Goal: Transaction & Acquisition: Purchase product/service

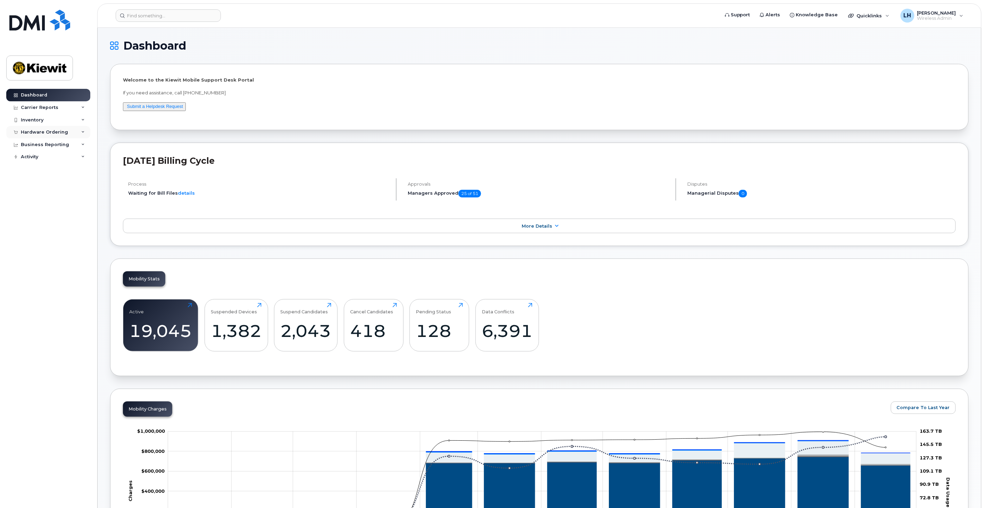
click at [62, 133] on div "Hardware Ordering" at bounding box center [44, 132] width 47 height 6
click at [36, 156] on div "Orders" at bounding box center [32, 158] width 17 height 6
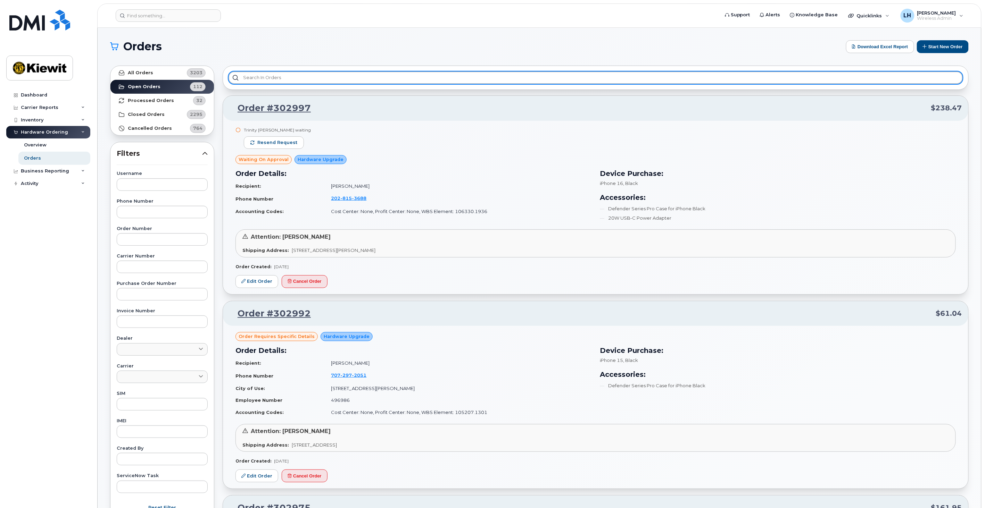
click at [292, 76] on input "text" at bounding box center [595, 78] width 734 height 12
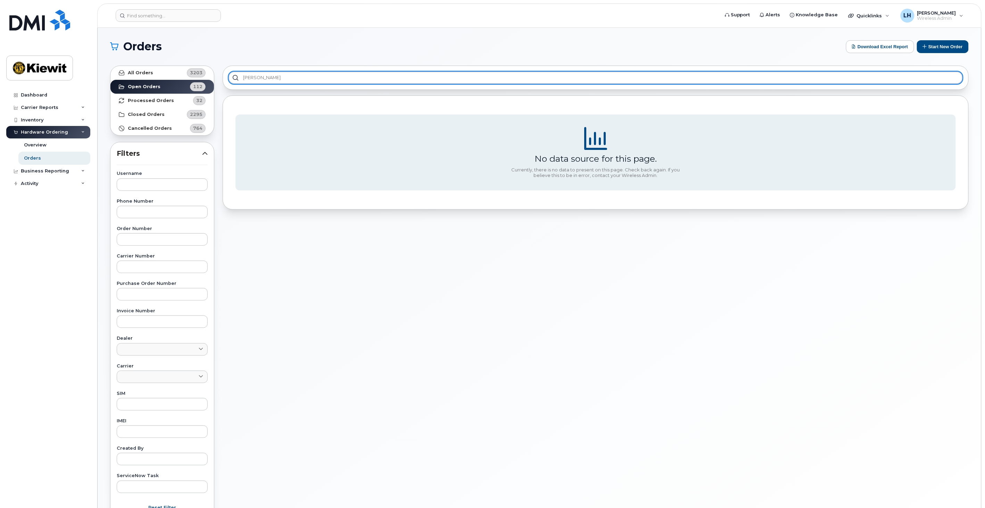
type input "Logan"
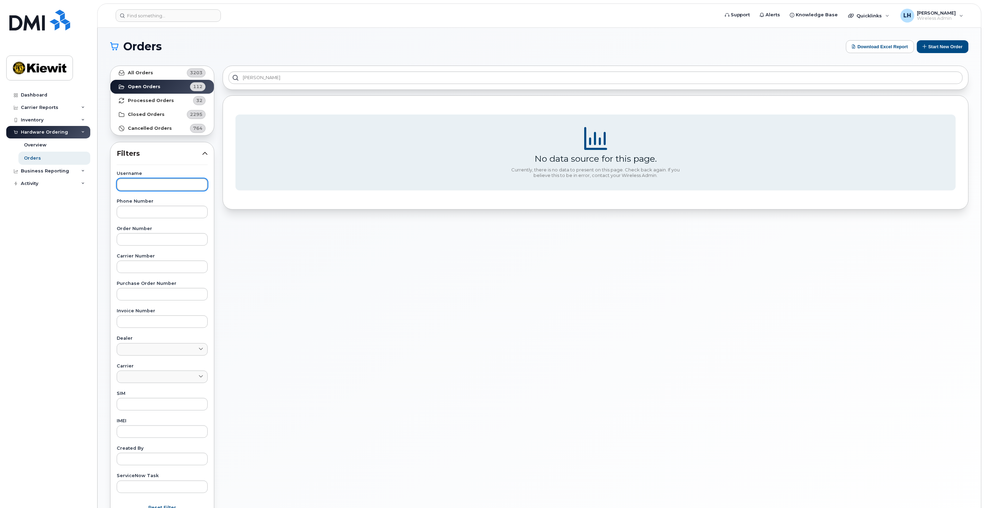
click at [163, 188] on input "text" at bounding box center [162, 184] width 91 height 12
type input "Logan"
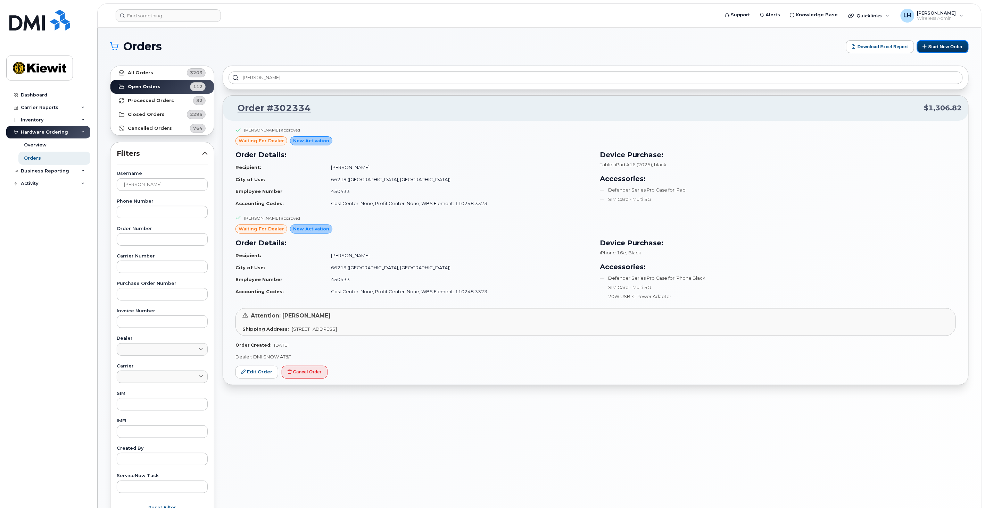
drag, startPoint x: 922, startPoint y: 44, endPoint x: 970, endPoint y: 61, distance: 51.6
click at [922, 44] on button "Start New Order" at bounding box center [943, 46] width 52 height 13
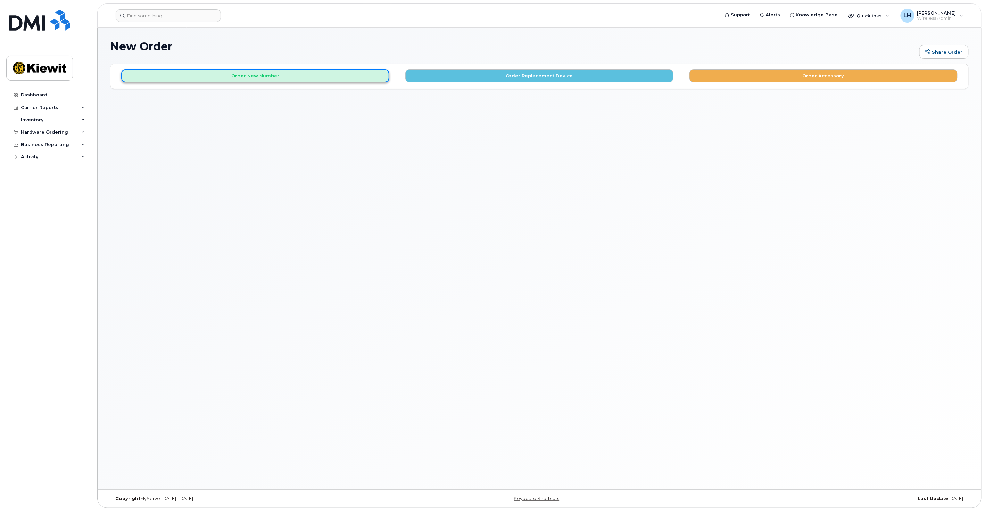
click at [303, 77] on button "Order New Number" at bounding box center [255, 75] width 268 height 13
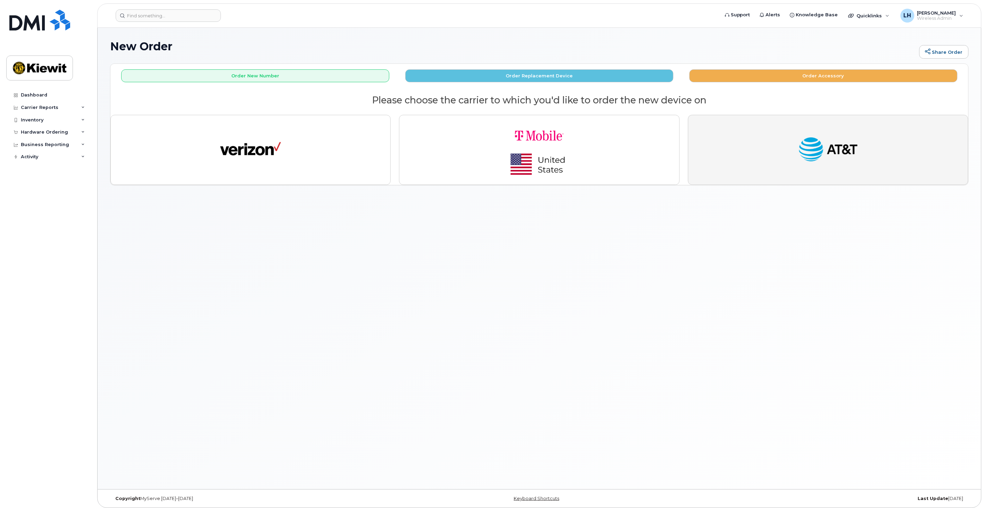
click at [803, 141] on img "button" at bounding box center [827, 149] width 61 height 31
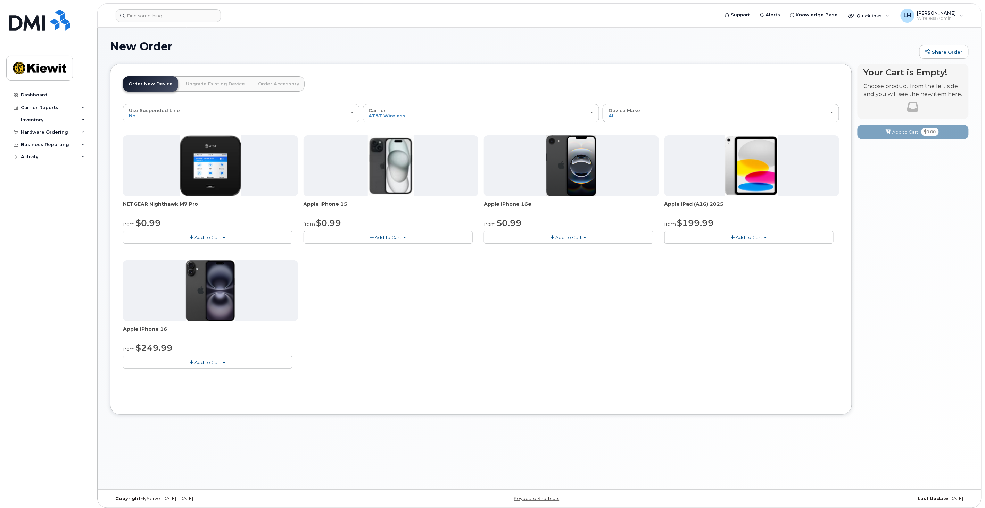
click at [217, 237] on span "Add To Cart" at bounding box center [207, 238] width 26 height 6
click at [186, 248] on link "$0.99 - 2 Year Activation" at bounding box center [159, 250] width 69 height 9
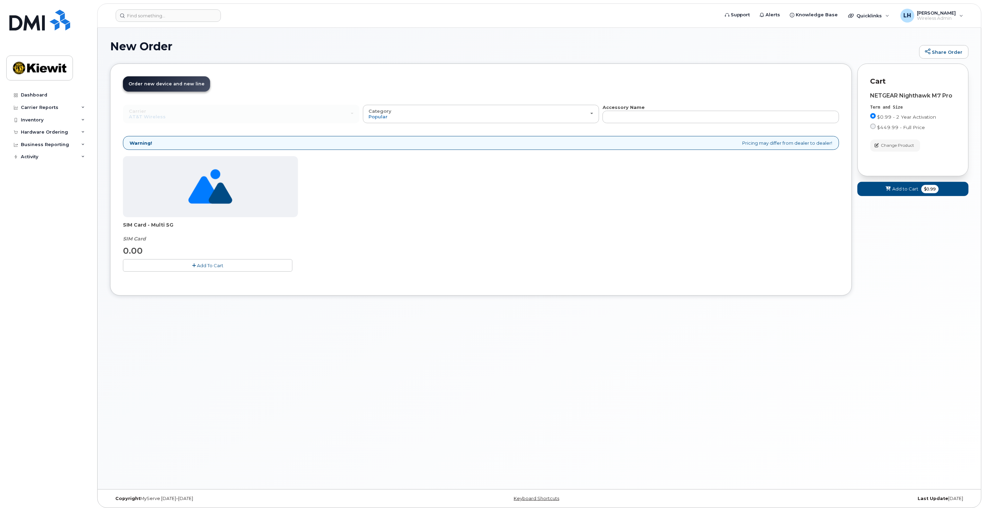
click at [193, 267] on icon "button" at bounding box center [194, 266] width 4 height 5
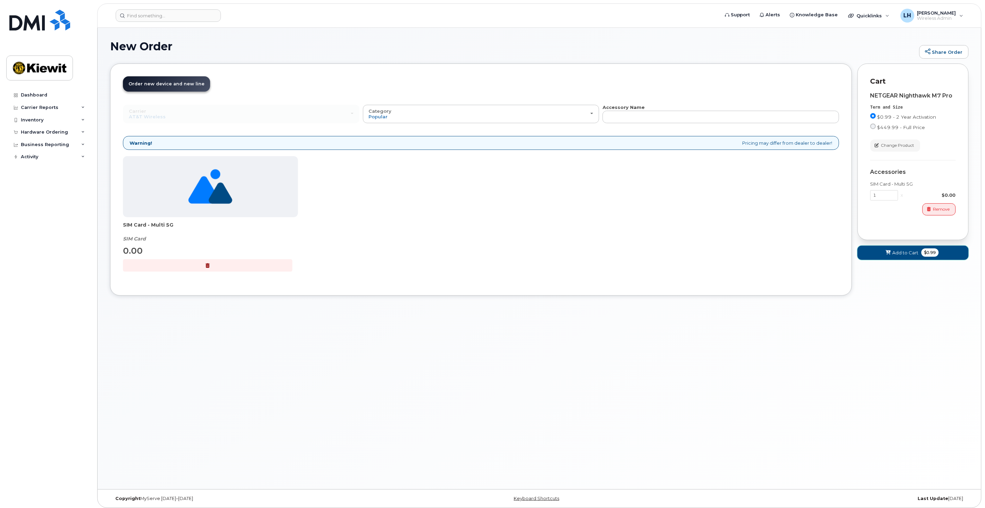
click at [889, 255] on icon at bounding box center [887, 253] width 5 height 5
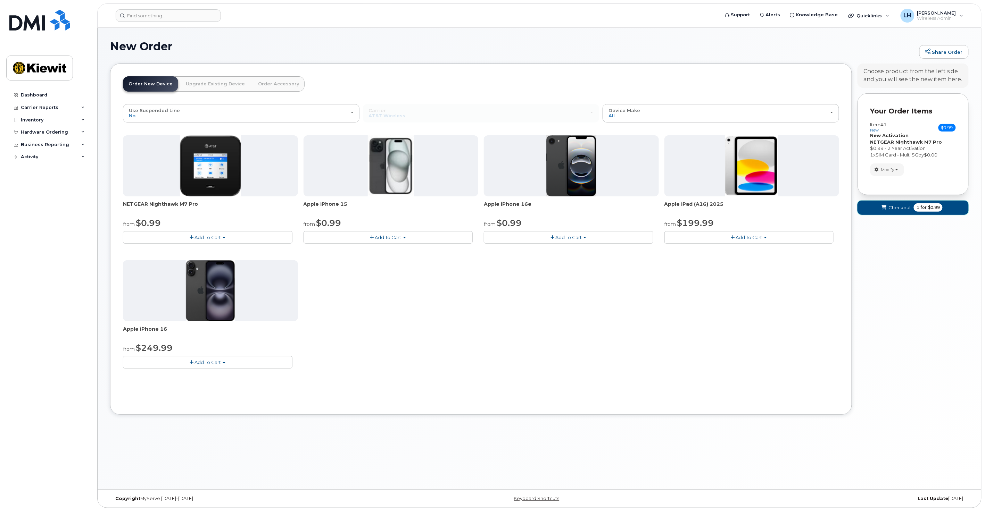
click at [912, 208] on button "Checkout 1 for $0.99" at bounding box center [912, 208] width 111 height 14
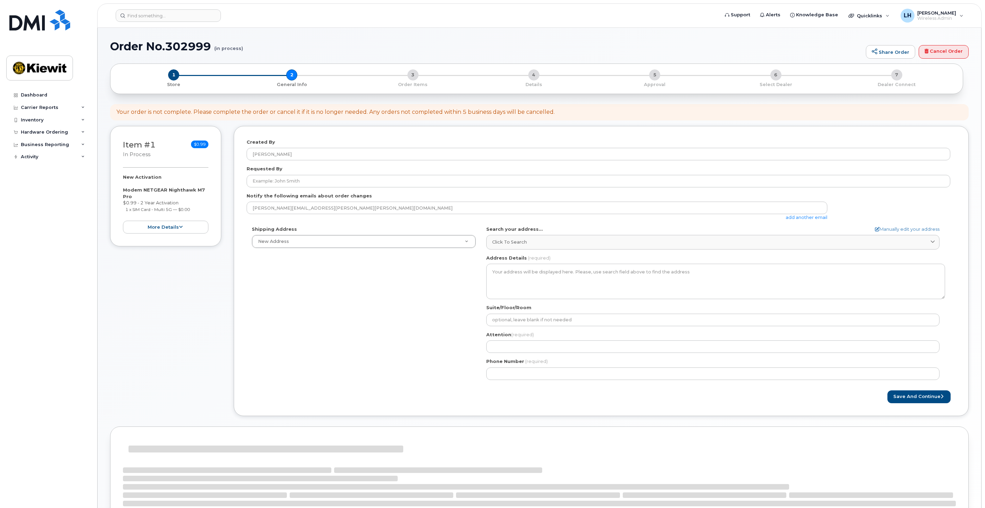
select select
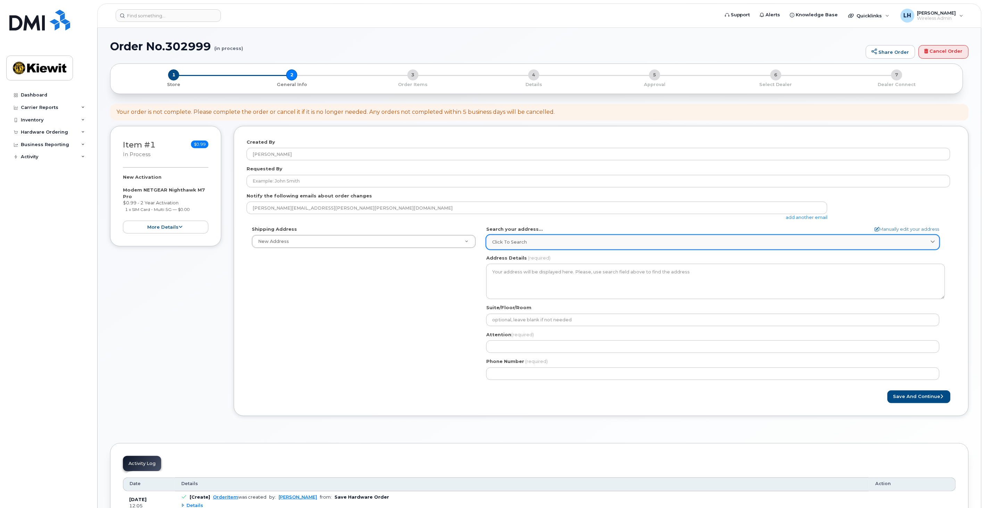
click at [553, 242] on div "Click to search" at bounding box center [712, 242] width 441 height 7
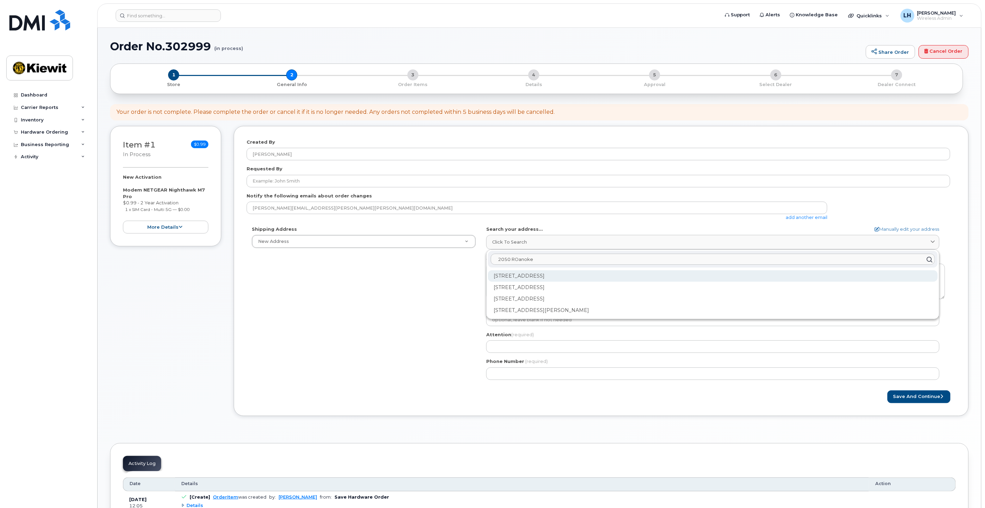
type input "2050 ROanoke"
click at [555, 274] on div "2050 Roanoke Rd Keller TX 76262-9616" at bounding box center [713, 275] width 450 height 11
select select
type textarea "2050 Roanoke Rd KELLER TX 76262-9616 UNITED STATES"
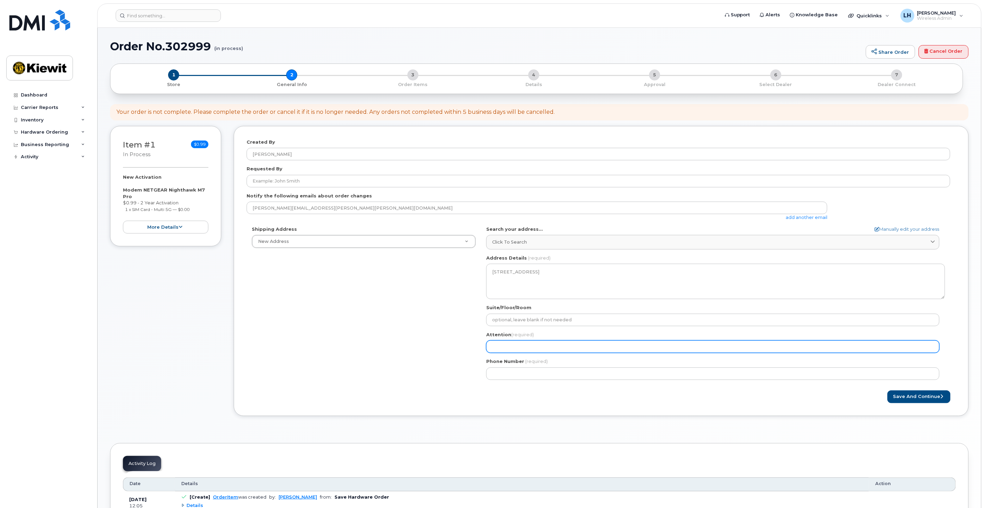
click at [559, 351] on input "Attention (required)" at bounding box center [712, 347] width 453 height 12
type input "[PERSON_NAME]"
select select
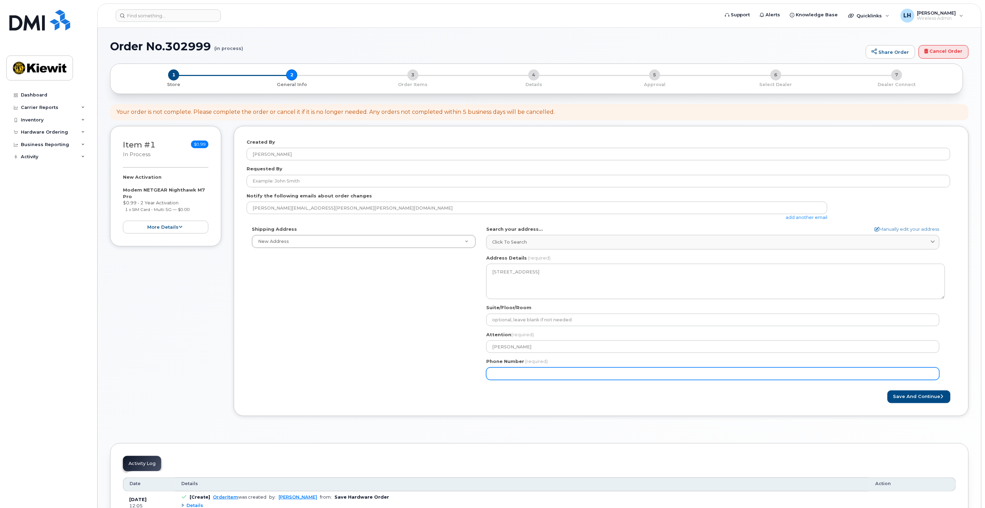
click at [549, 373] on input "Phone Number" at bounding box center [712, 374] width 453 height 12
type input "817751239"
select select
type input "8177512392"
click at [919, 400] on button "Save and Continue" at bounding box center [918, 397] width 63 height 13
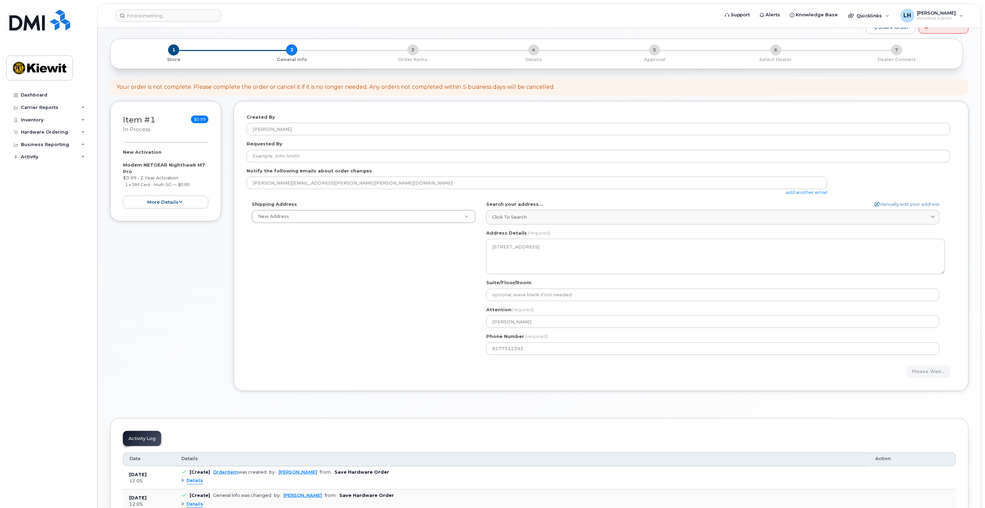
scroll to position [39, 0]
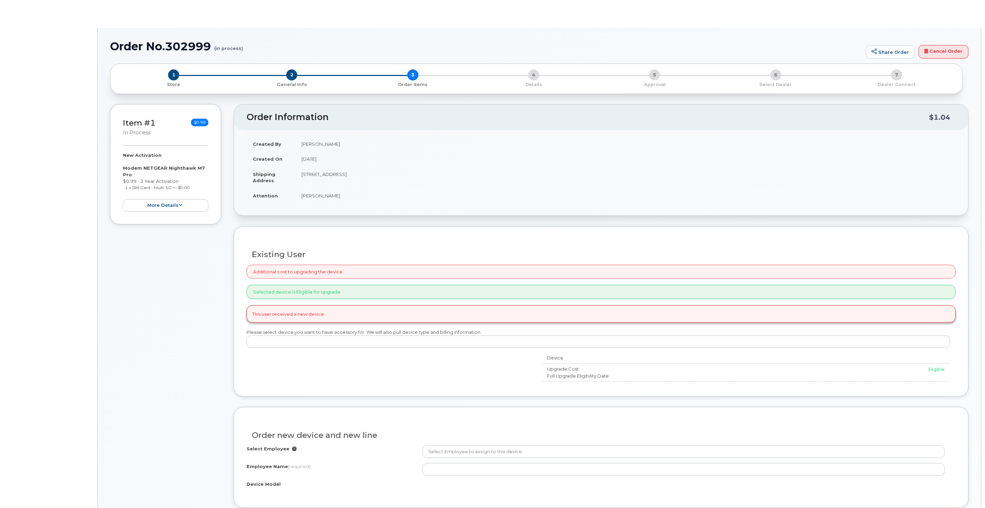
radio input "true"
select select
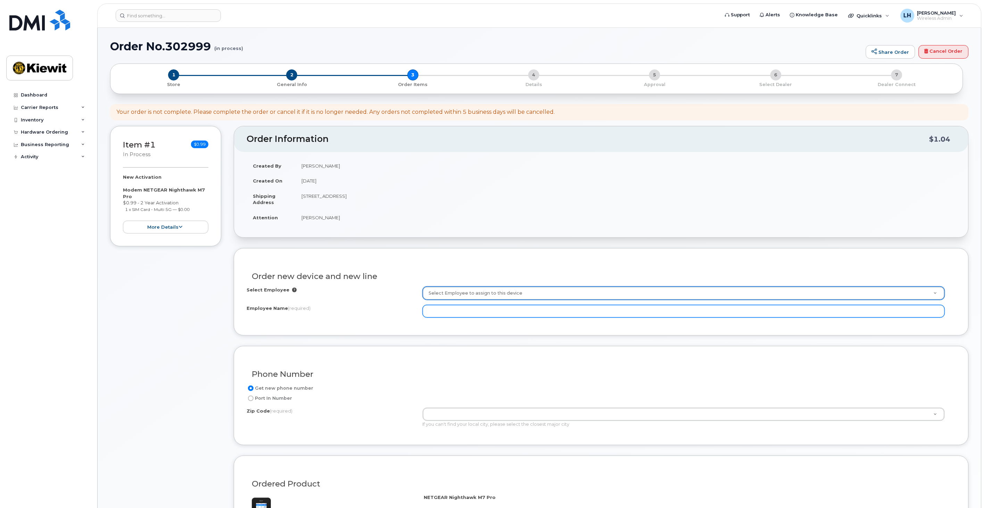
click at [442, 314] on input "Employee Name (required)" at bounding box center [684, 311] width 522 height 12
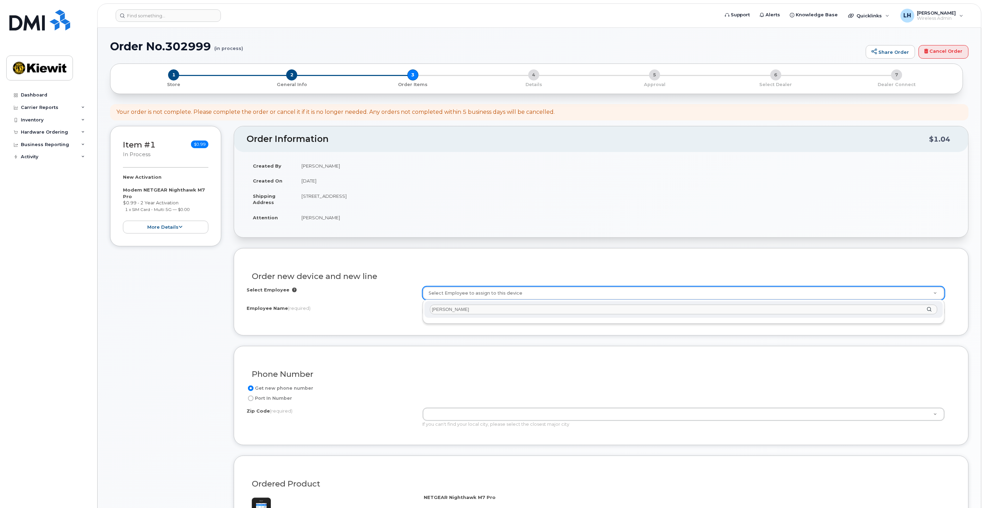
drag, startPoint x: 462, startPoint y: 306, endPoint x: 365, endPoint y: 310, distance: 96.6
type input "Carey H"
type input "2167903"
type input "[PERSON_NAME]"
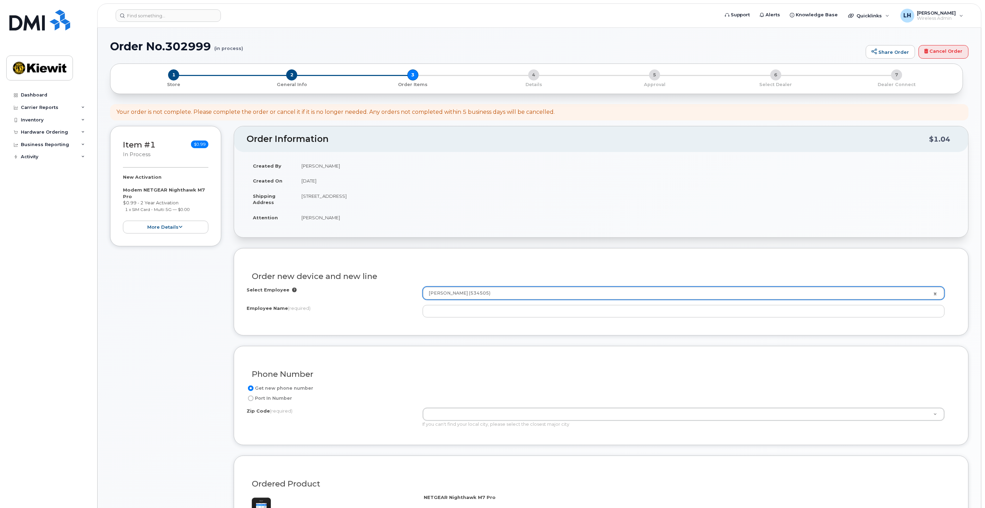
type input "1550 MIKE FAHEY ST"
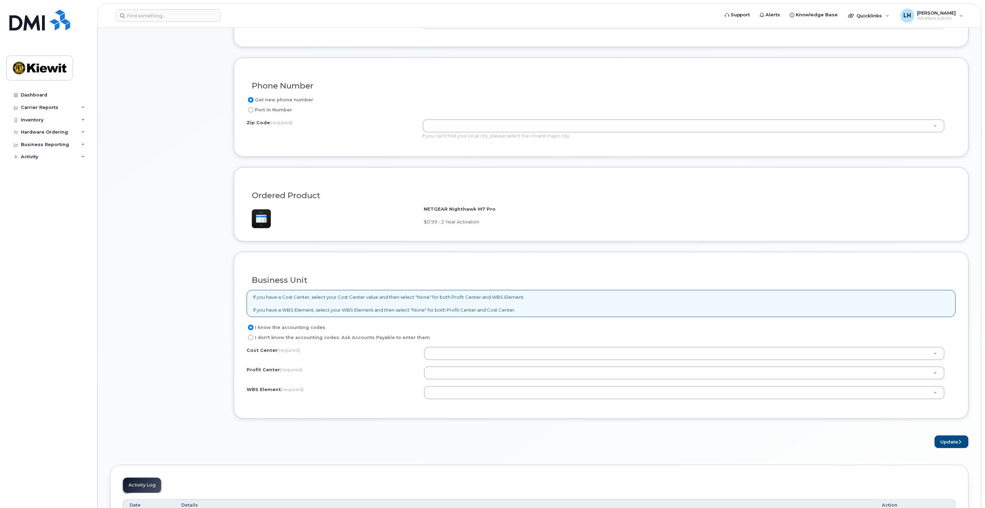
scroll to position [308, 0]
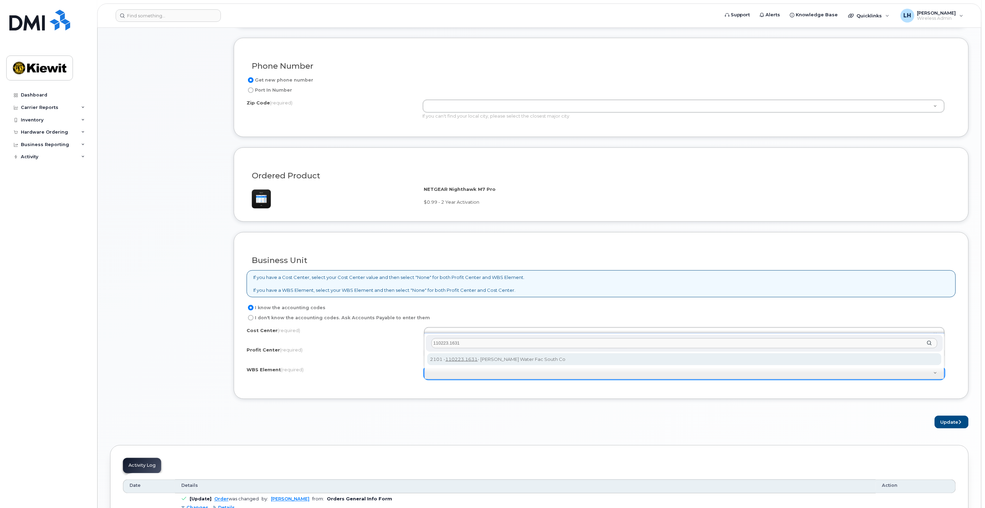
type input "110223.1631"
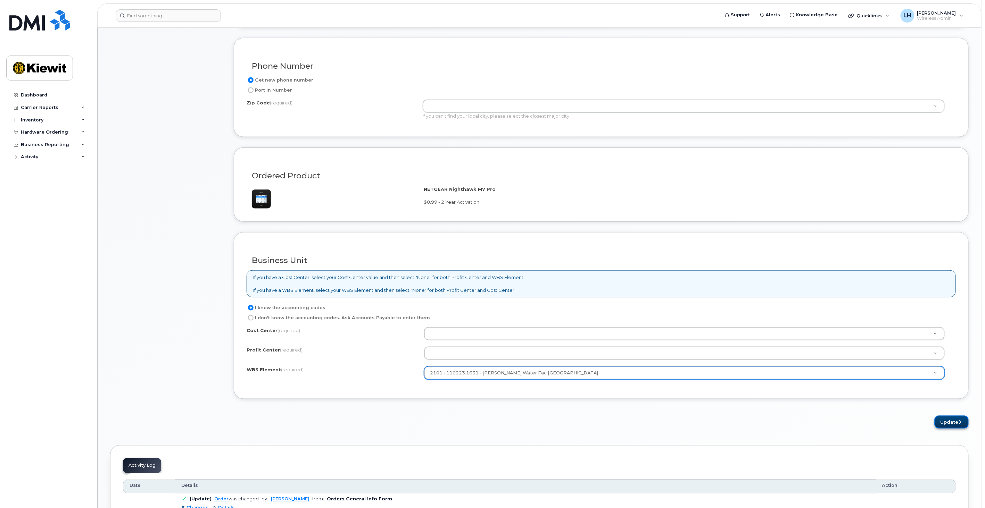
click at [954, 424] on button "Update" at bounding box center [951, 422] width 34 height 13
click at [941, 422] on button "Update" at bounding box center [951, 422] width 34 height 13
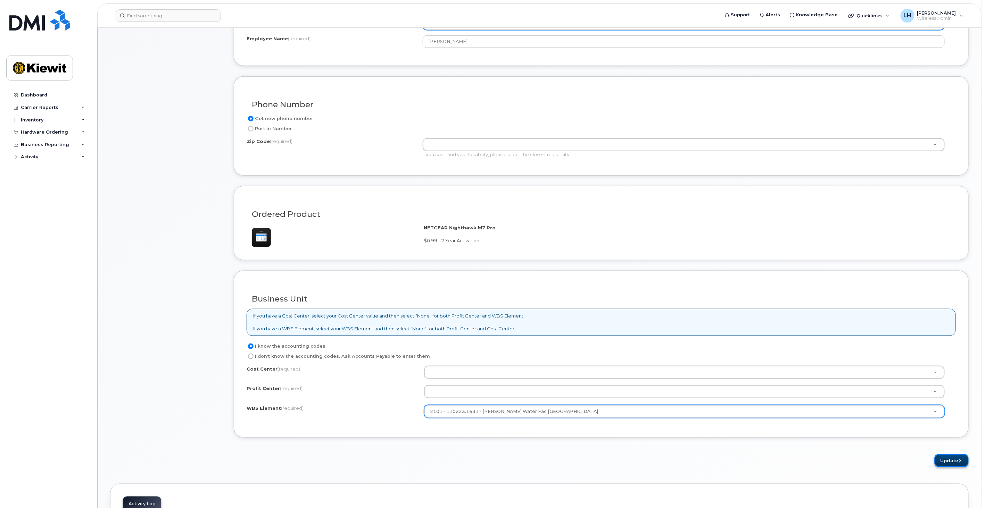
click at [954, 460] on button "Update" at bounding box center [951, 460] width 34 height 13
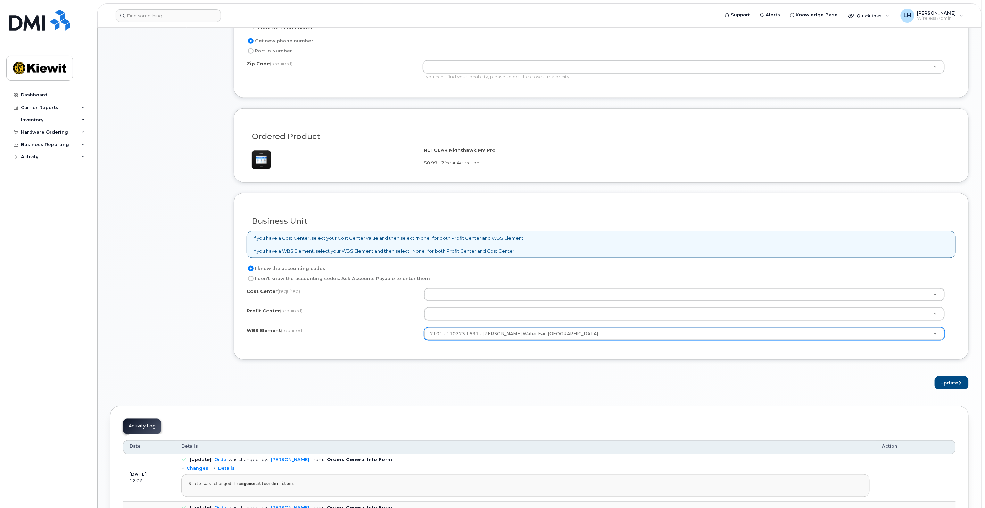
scroll to position [193, 0]
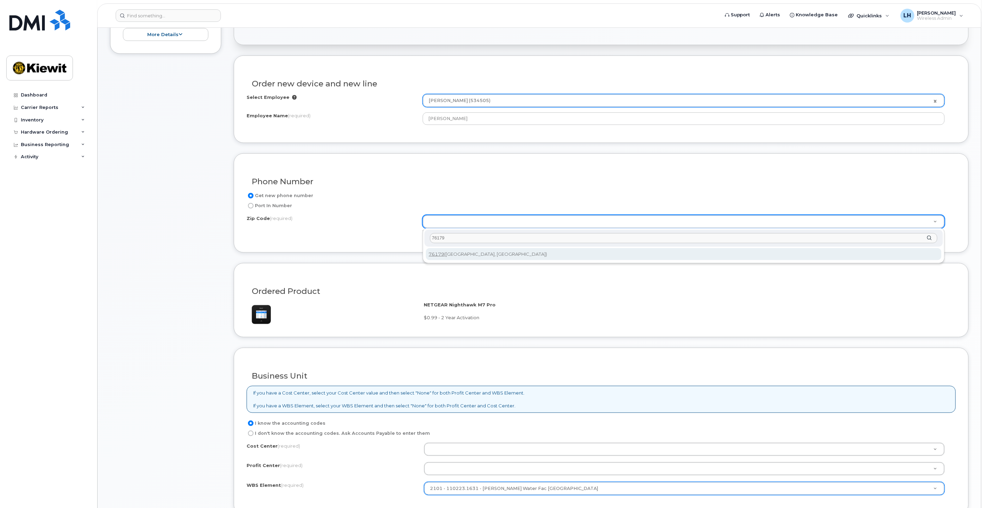
type input "76179"
type input "76179 (Fort Worth, TX)"
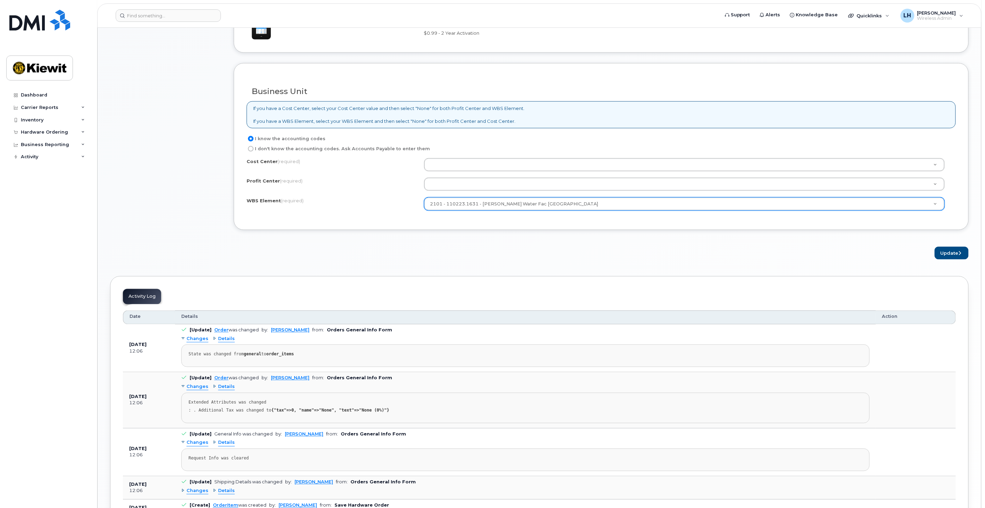
scroll to position [446, 0]
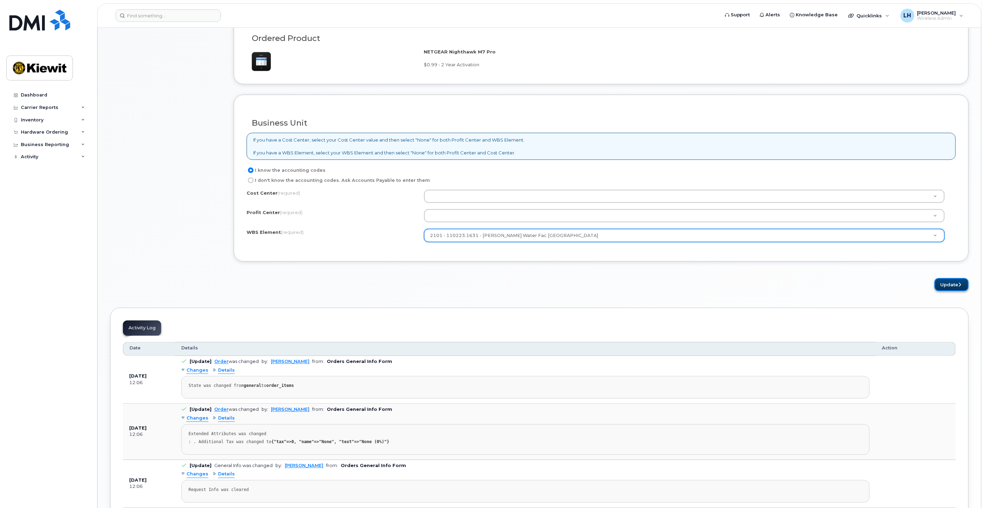
click at [952, 287] on button "Update" at bounding box center [951, 284] width 34 height 13
click at [953, 286] on form "Existing User Additional cost to upgrading the device Selected device is Eligib…" at bounding box center [601, 46] width 735 height 489
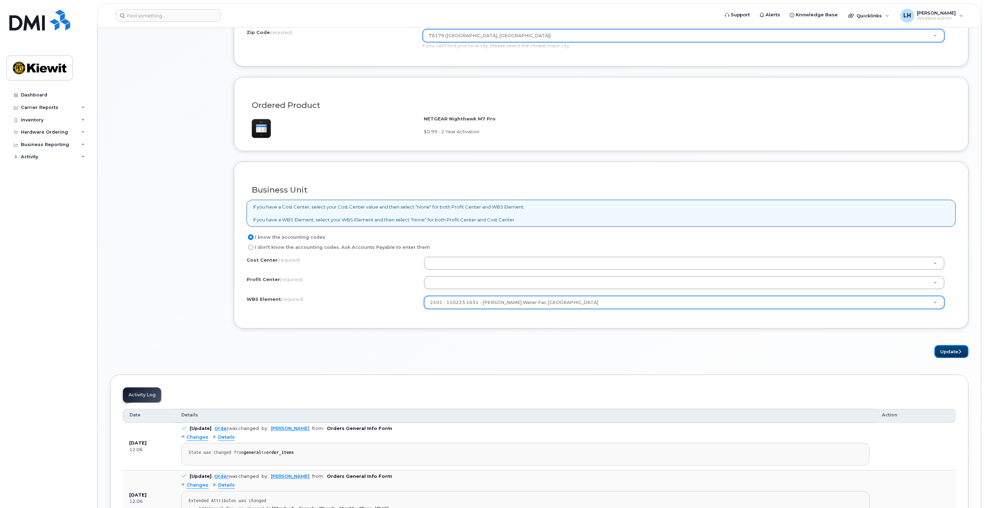
scroll to position [386, 0]
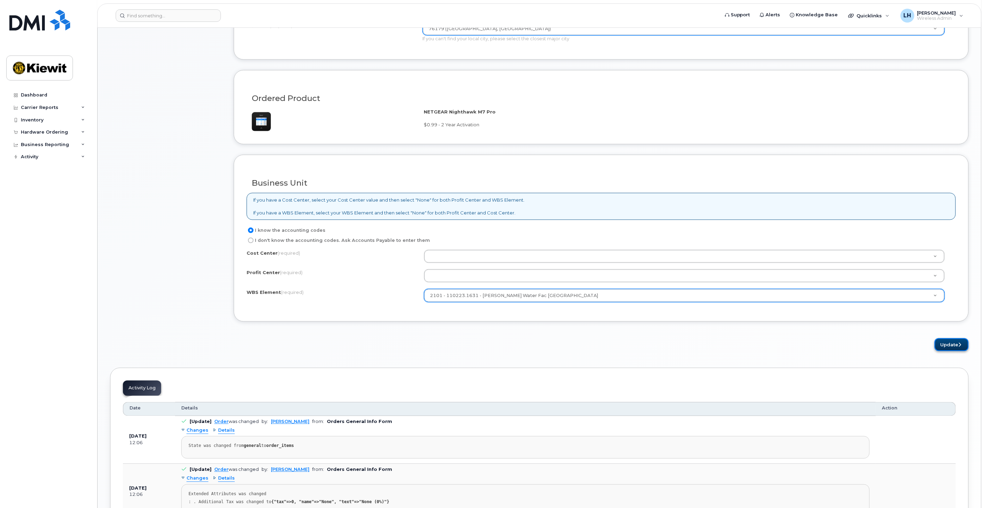
click at [960, 343] on icon "submit" at bounding box center [959, 345] width 3 height 5
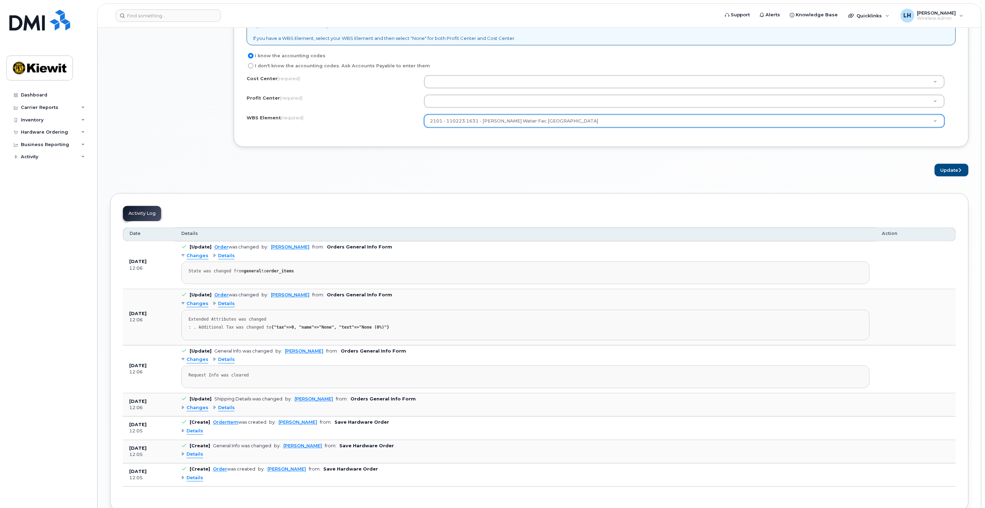
scroll to position [523, 0]
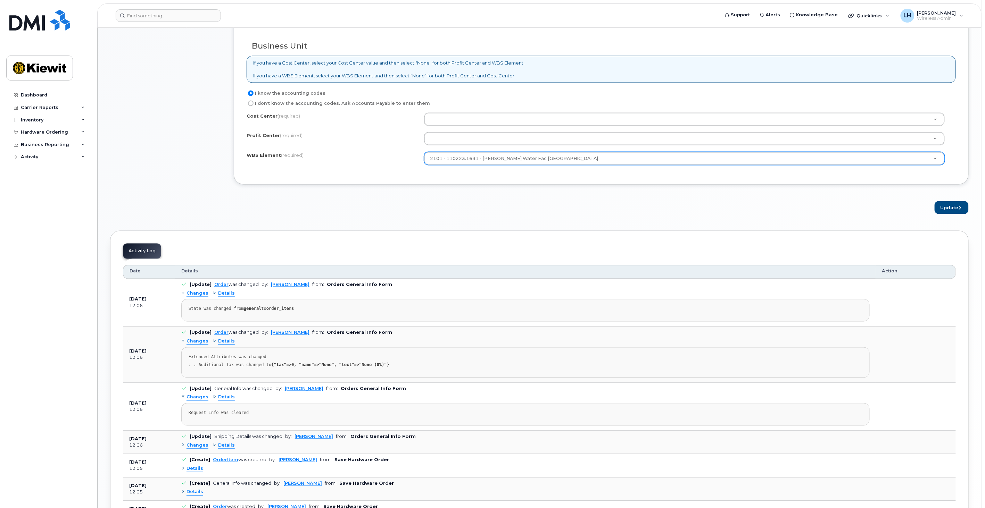
click at [442, 43] on h3 "Business Unit" at bounding box center [601, 46] width 699 height 9
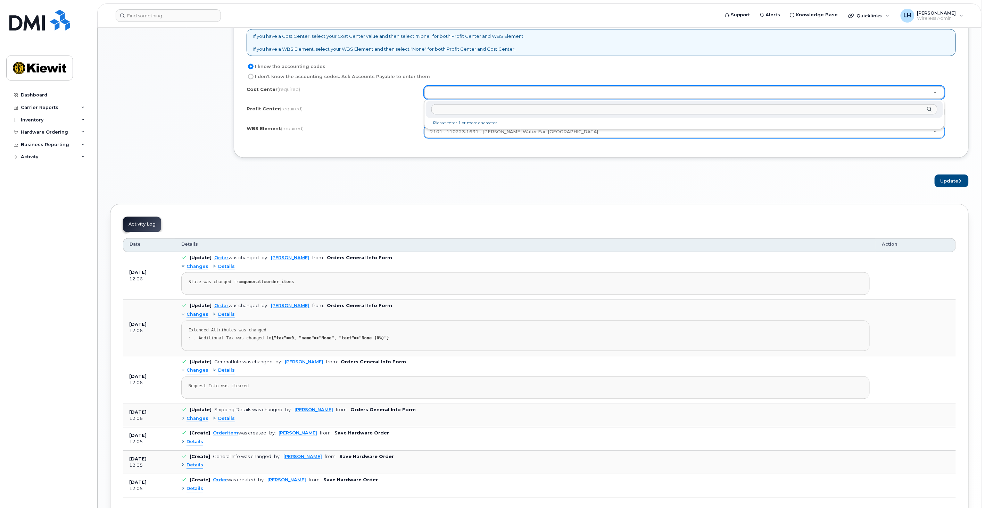
scroll to position [561, 0]
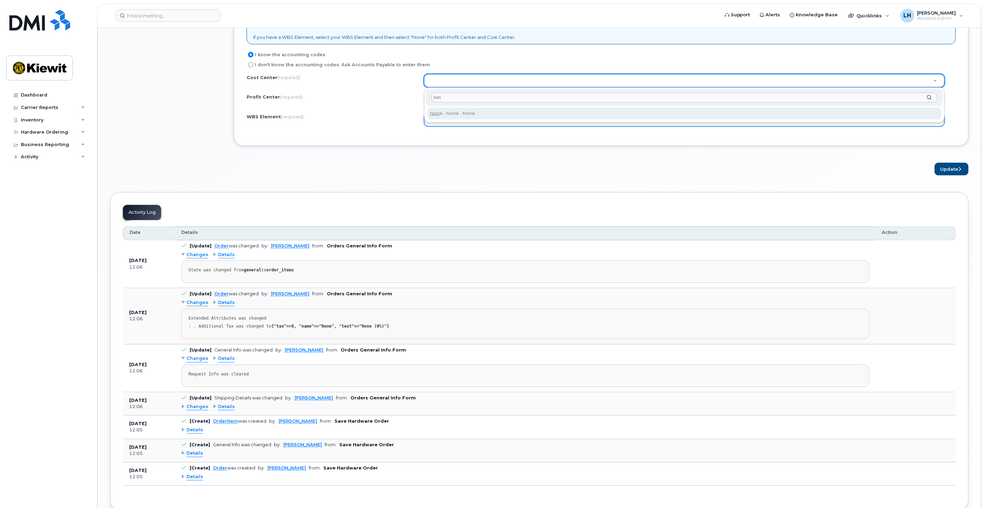
type input "non"
type input "None"
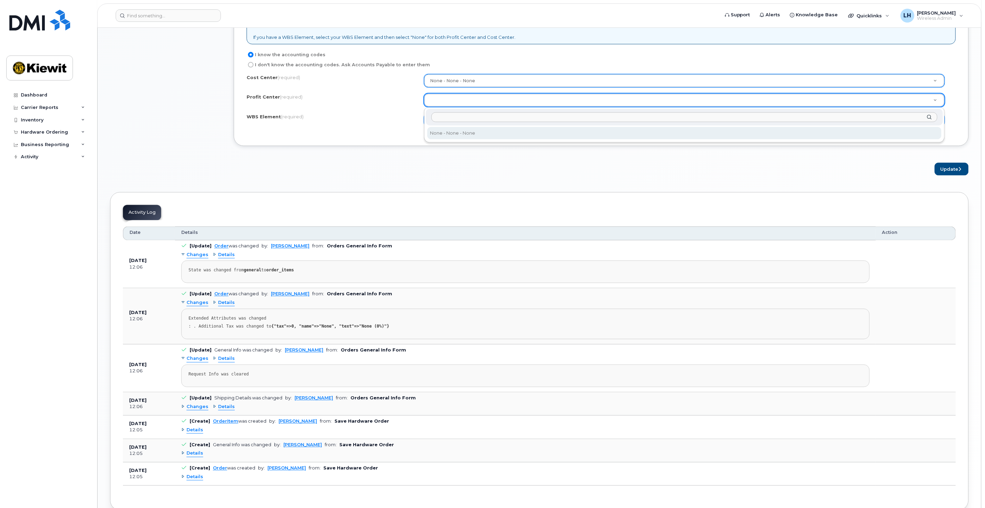
select select "None"
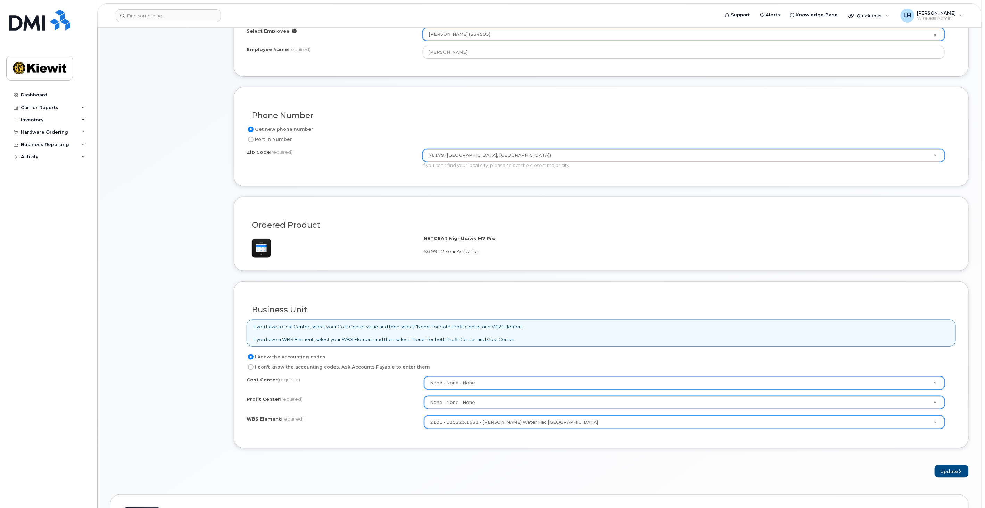
scroll to position [253, 0]
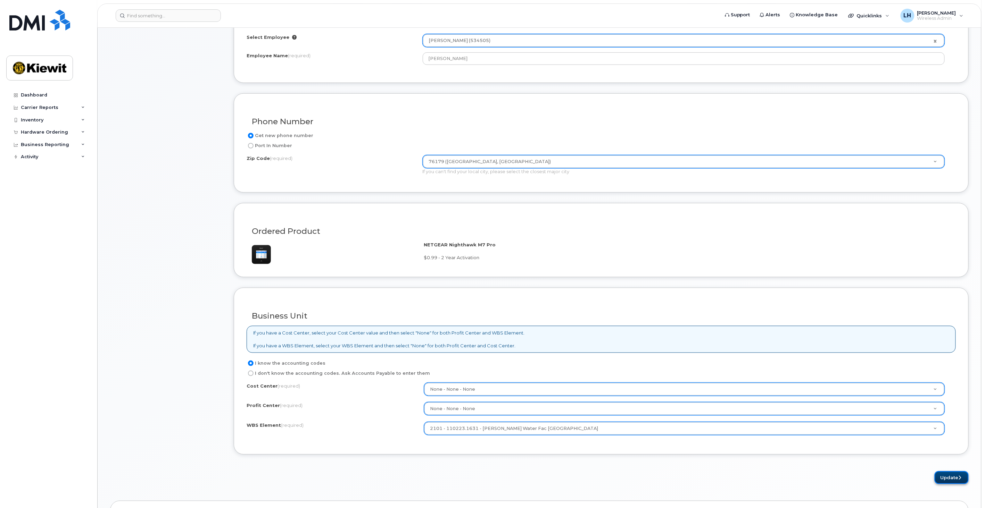
click at [941, 473] on button "Update" at bounding box center [951, 477] width 34 height 13
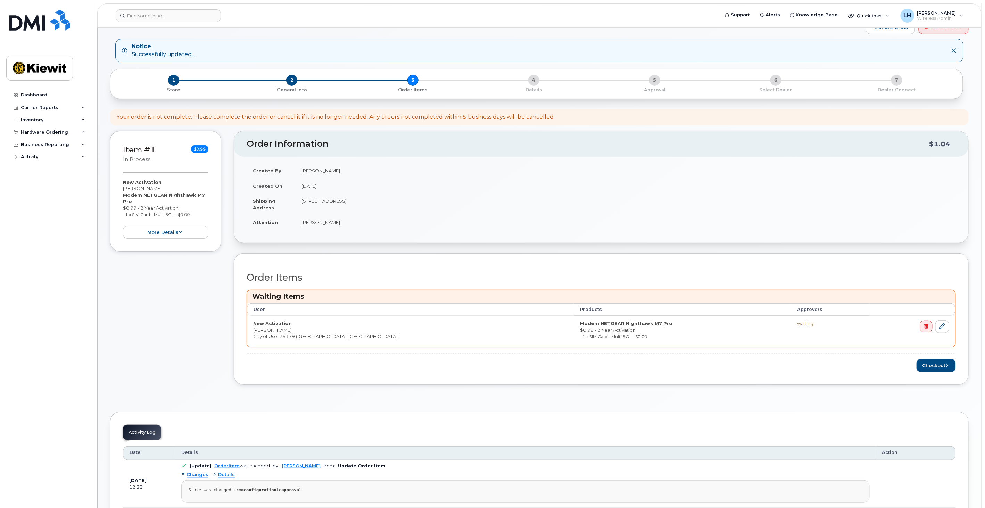
scroll to position [39, 0]
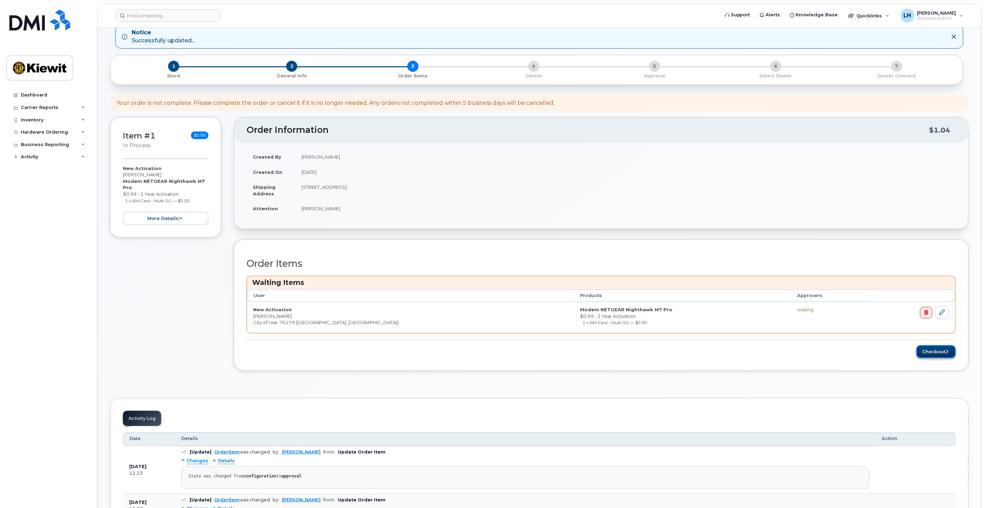
click at [943, 353] on button "Checkout" at bounding box center [935, 351] width 39 height 13
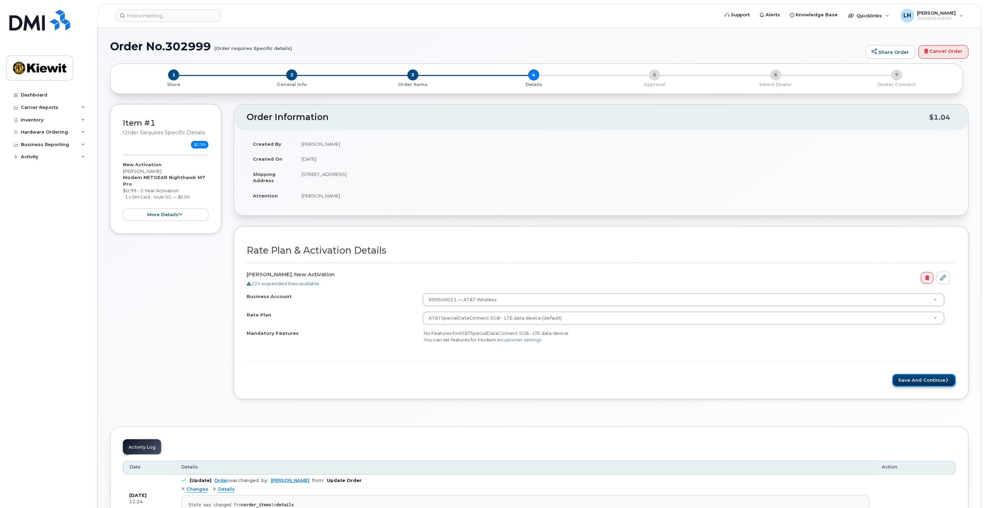
click at [924, 379] on button "Save and Continue" at bounding box center [923, 380] width 63 height 13
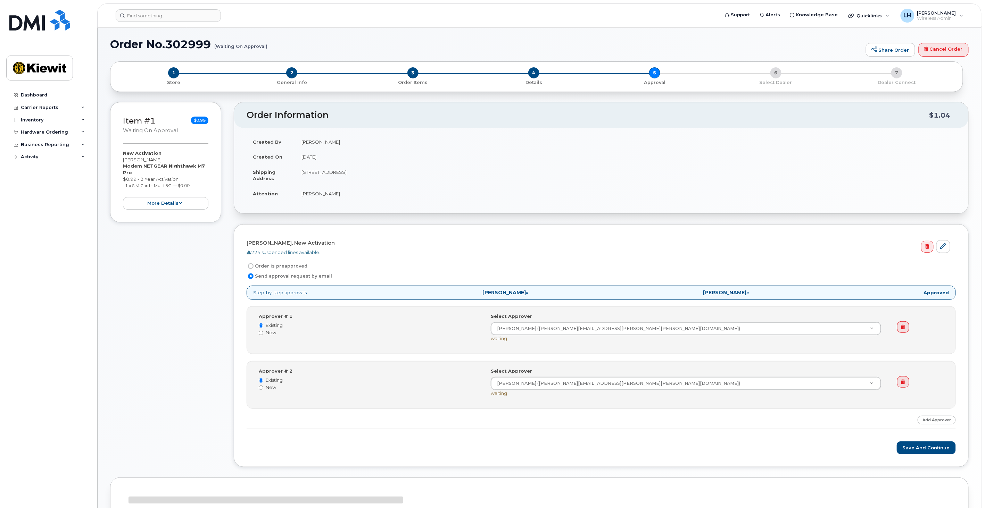
scroll to position [39, 0]
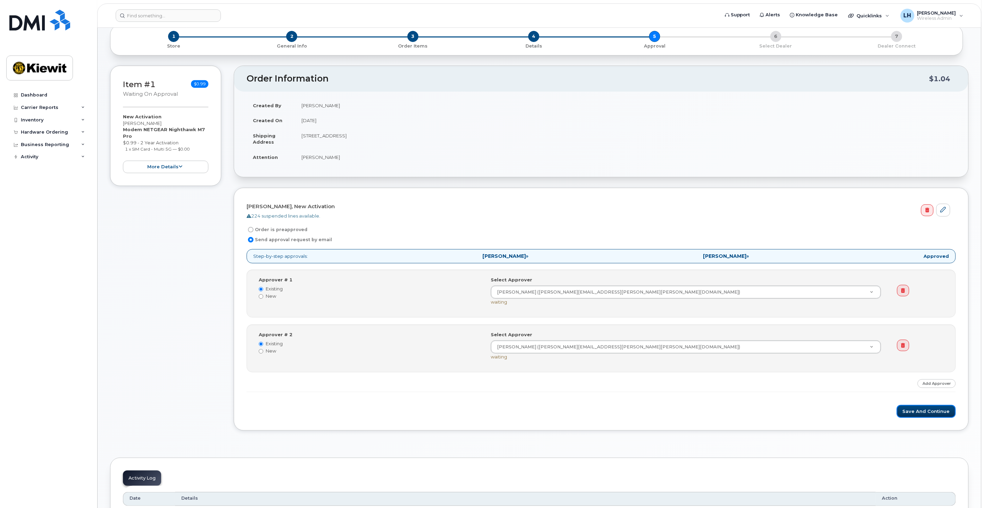
drag, startPoint x: 912, startPoint y: 416, endPoint x: 783, endPoint y: 376, distance: 135.3
click at [912, 416] on button "Save and Continue" at bounding box center [925, 411] width 59 height 13
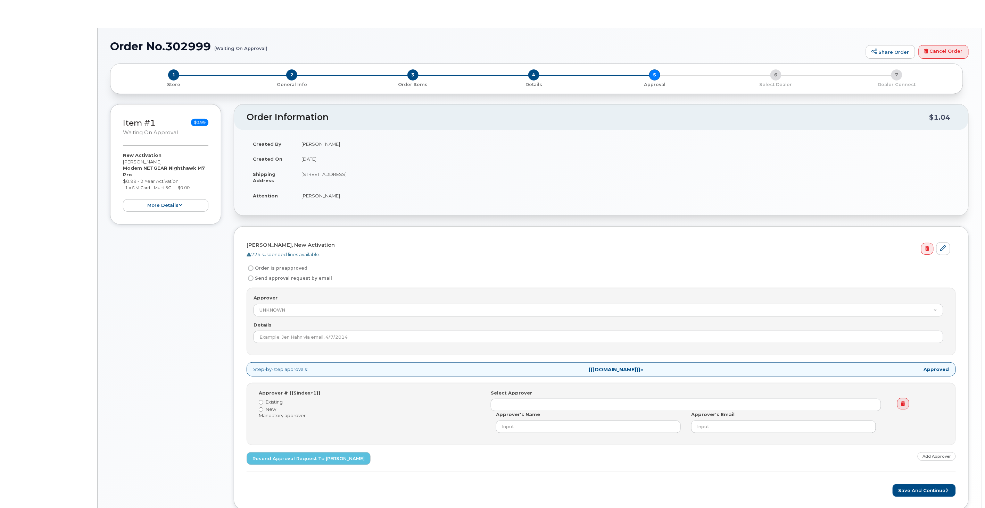
radio input "true"
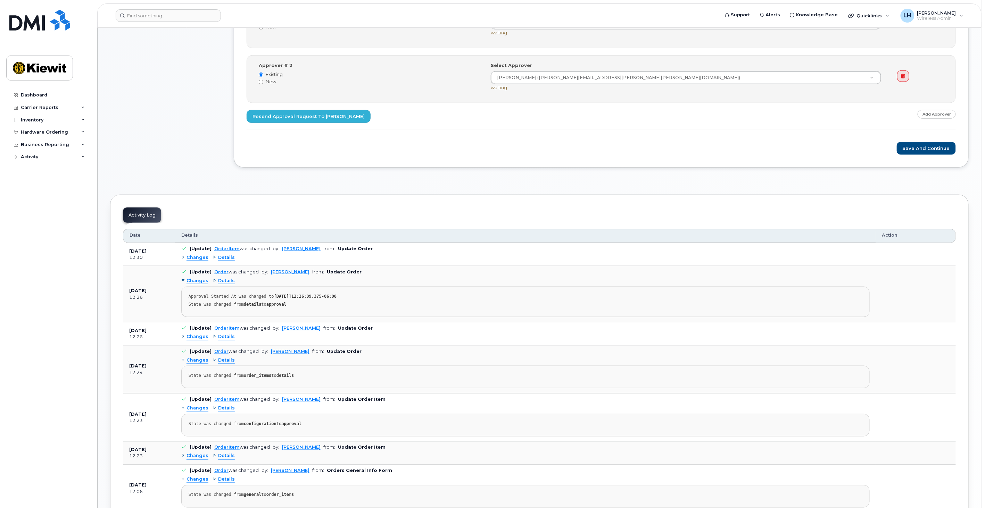
scroll to position [308, 0]
